Goal: Information Seeking & Learning: Find specific fact

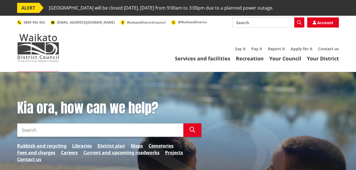
click at [24, 132] on input "Search" at bounding box center [100, 129] width 166 height 13
type input "as built"
click at [193, 130] on icon "button" at bounding box center [193, 130] width 6 height 6
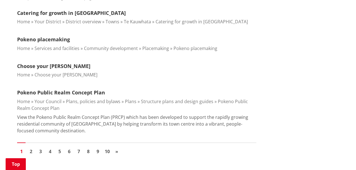
scroll to position [694, 0]
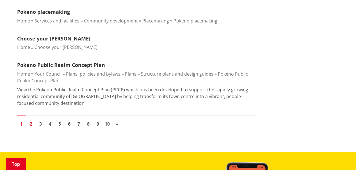
click at [32, 123] on link "2" at bounding box center [31, 124] width 8 height 8
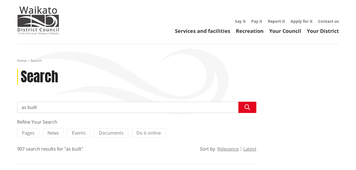
scroll to position [28, 0]
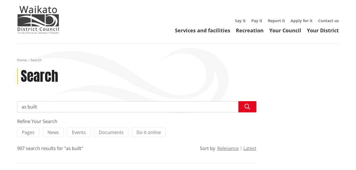
click at [40, 107] on input "as built" at bounding box center [136, 106] width 239 height 11
type input "a"
type input "drainage certificate"
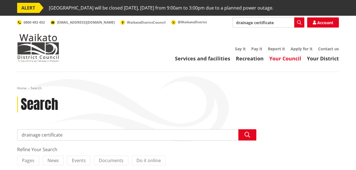
click at [290, 58] on link "Your Council" at bounding box center [285, 58] width 32 height 7
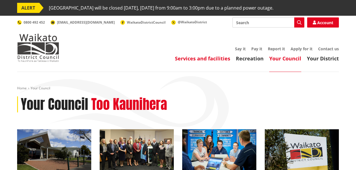
click at [203, 60] on link "Services and facilities" at bounding box center [202, 58] width 55 height 7
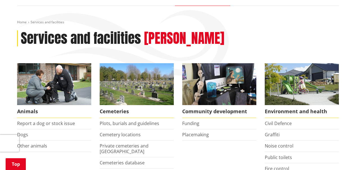
scroll to position [60, 0]
